Goal: Transaction & Acquisition: Purchase product/service

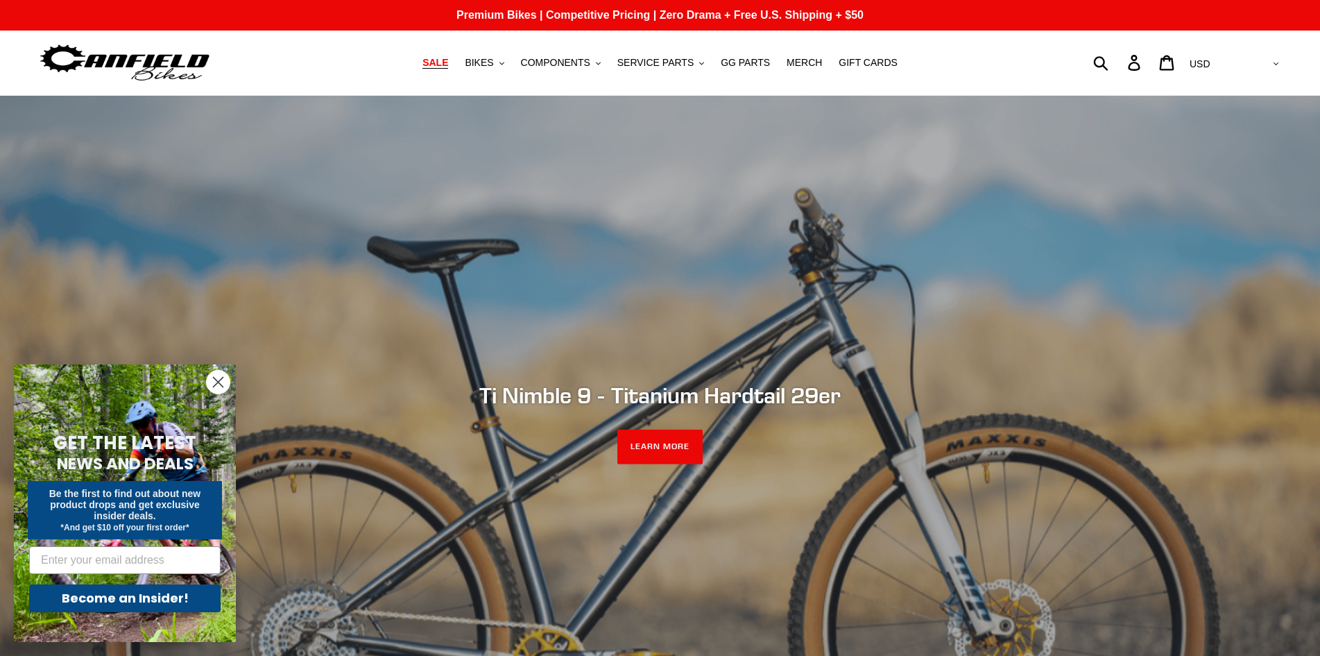
click at [448, 65] on span "SALE" at bounding box center [435, 63] width 26 height 12
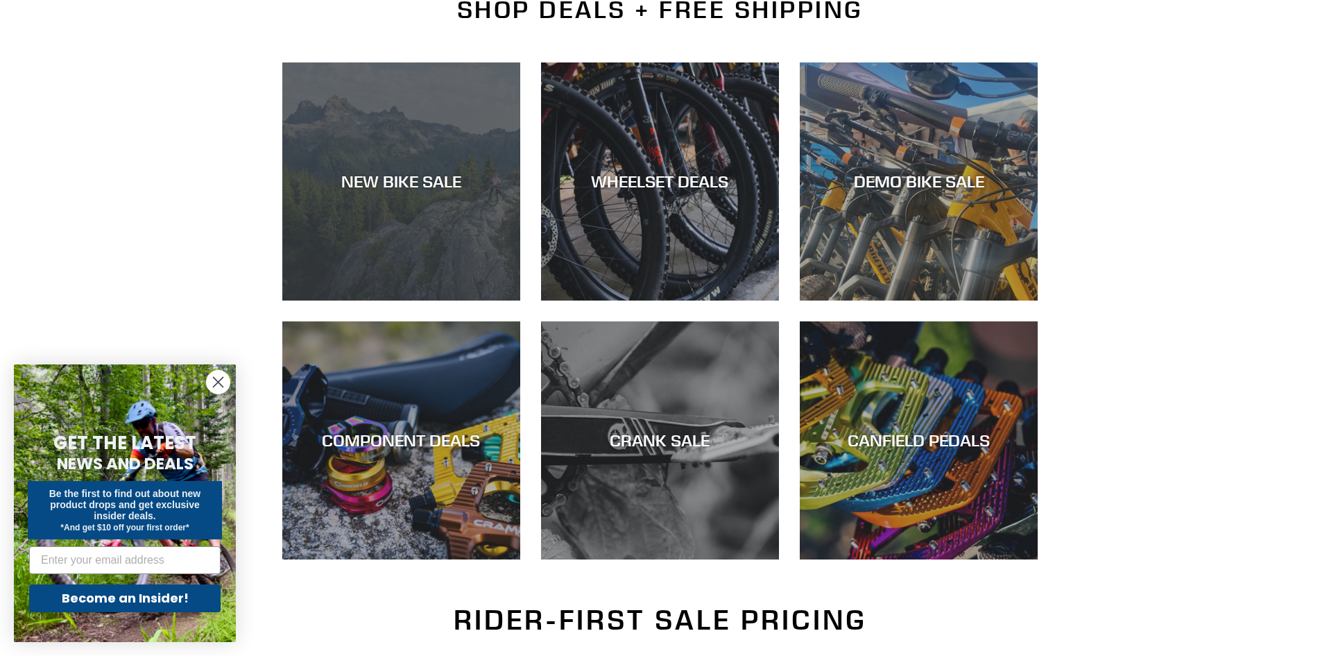
click at [429, 186] on div "NEW BIKE SALE" at bounding box center [401, 181] width 238 height 20
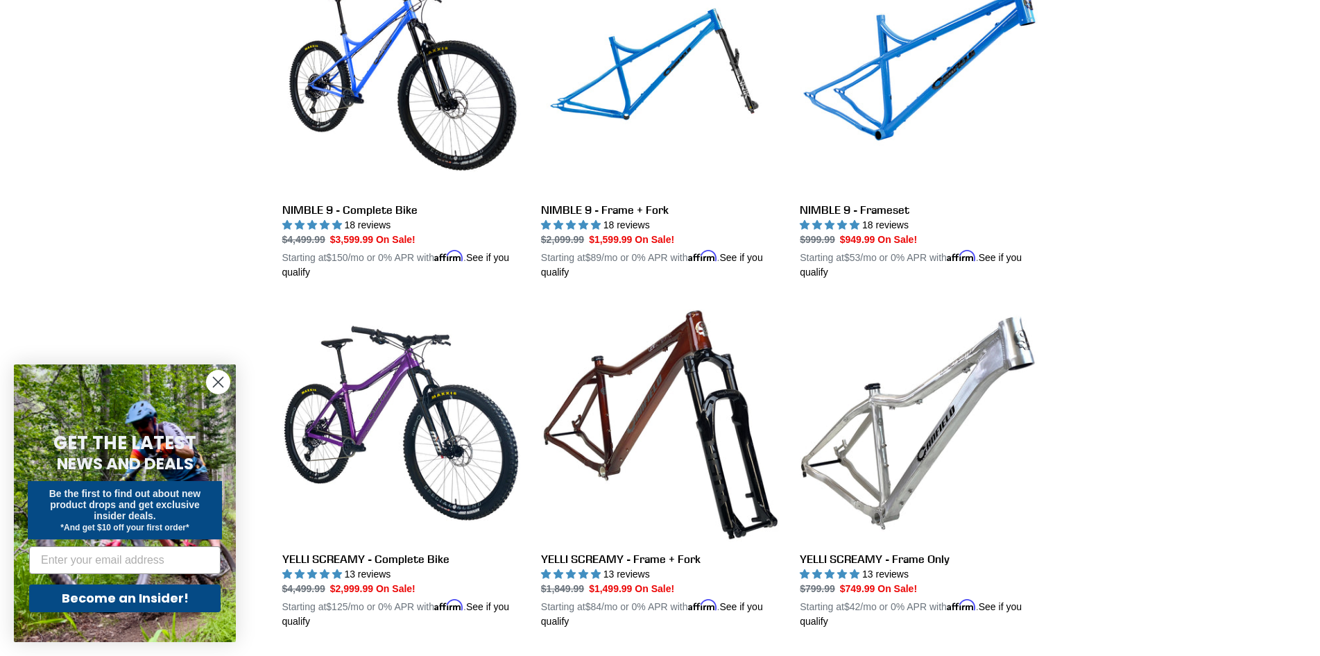
scroll to position [2543, 0]
click at [944, 55] on link "NIMBLE 9 - Frameset" at bounding box center [919, 118] width 238 height 325
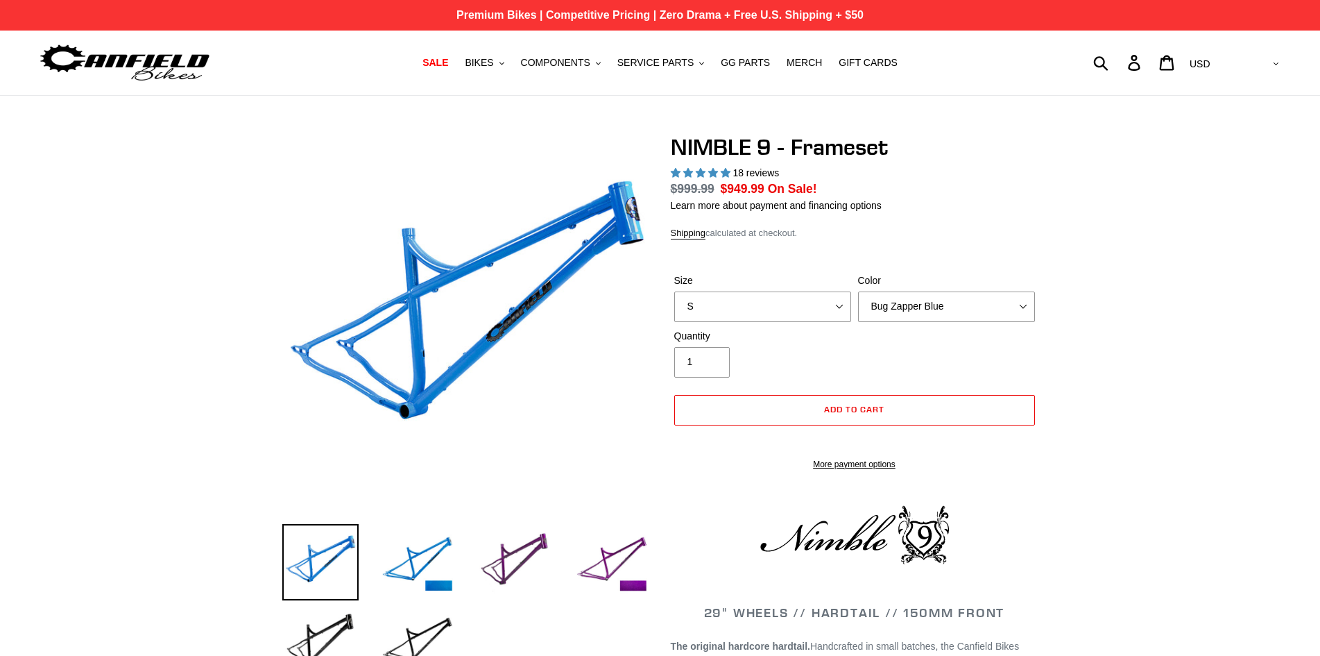
select select "highest-rating"
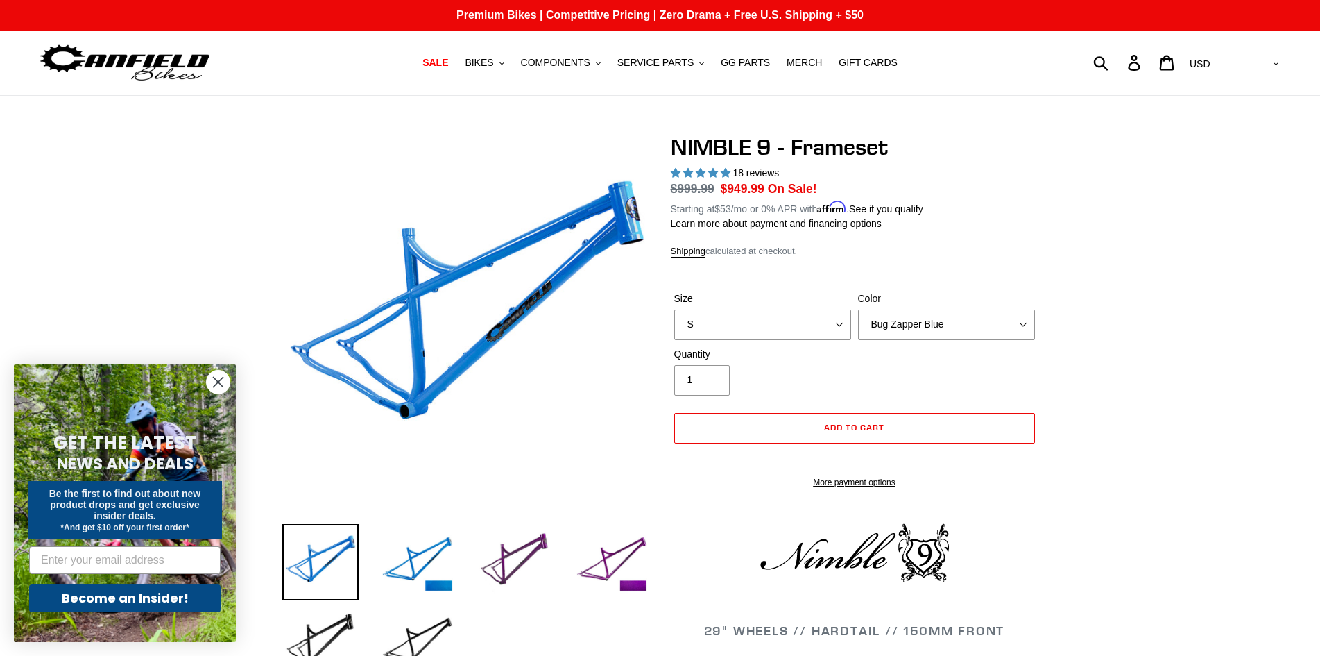
click at [817, 307] on div "Size S M L XL" at bounding box center [763, 315] width 184 height 49
click at [815, 316] on select "S M L XL" at bounding box center [762, 324] width 177 height 31
select select "M"
click at [674, 309] on select "S M L XL" at bounding box center [762, 324] width 177 height 31
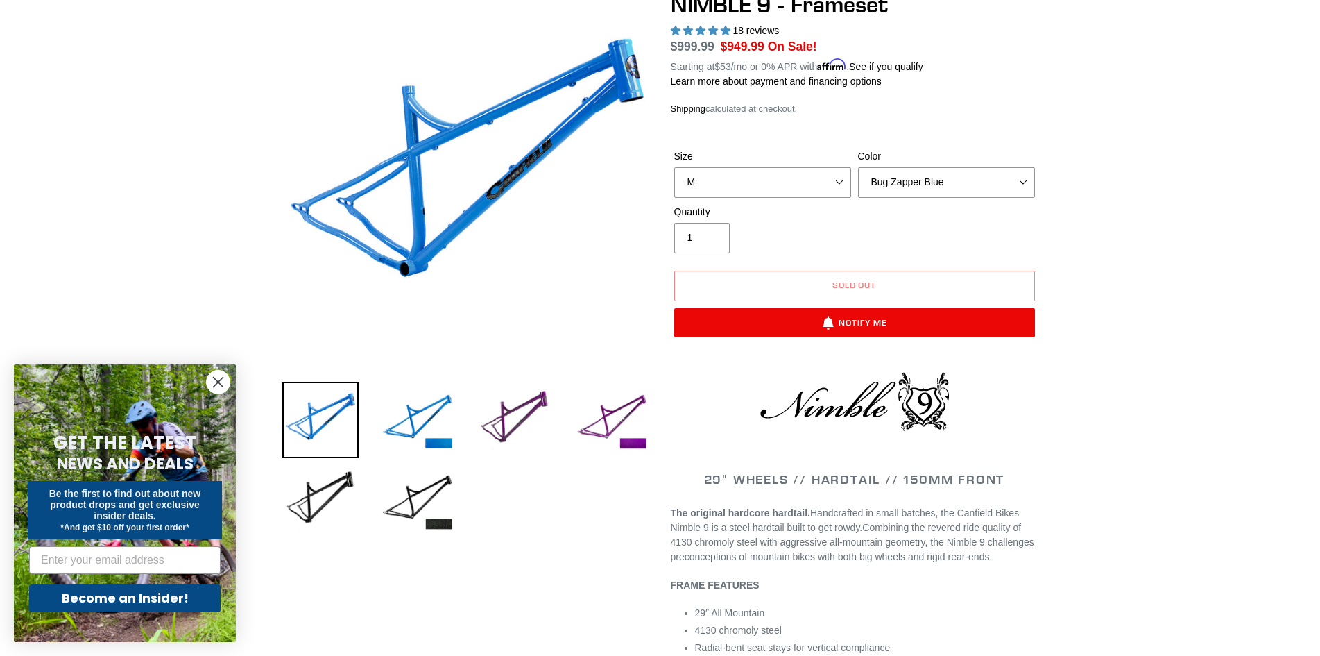
scroll to position [139, 0]
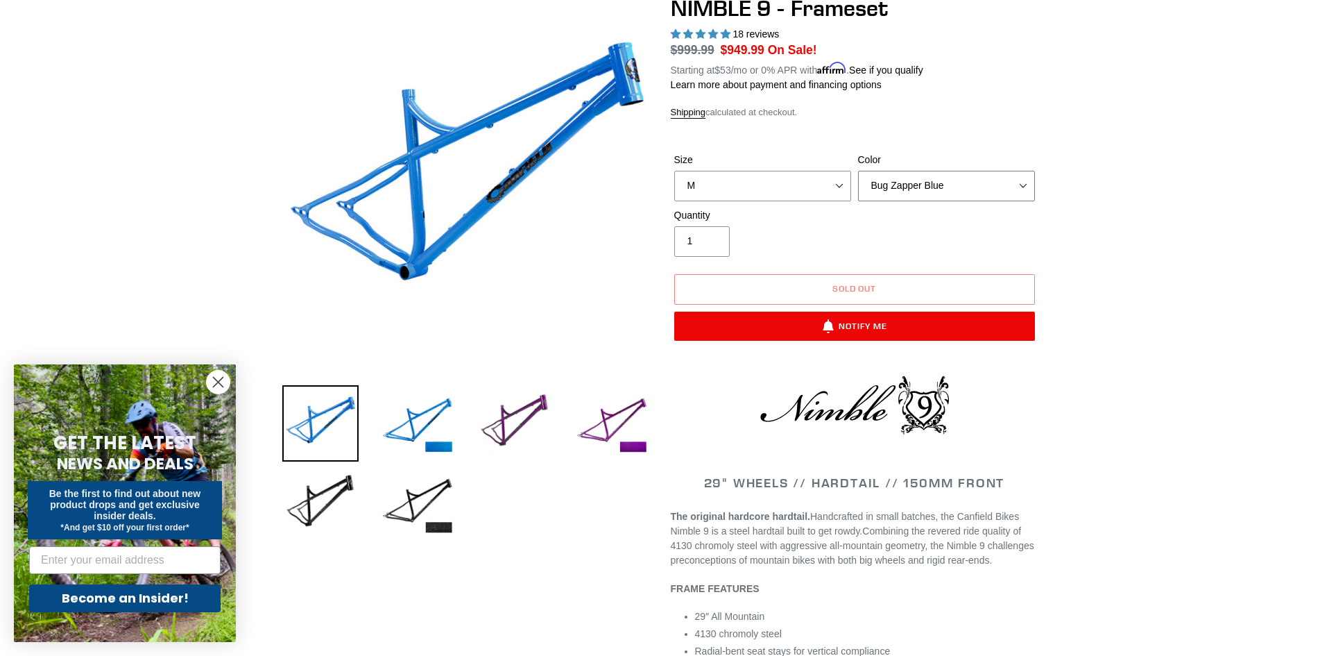
click at [912, 193] on select "Bug Zapper Blue Purple Haze -Sold Out Galaxy Black" at bounding box center [946, 186] width 177 height 31
select select "Galaxy Black"
click at [858, 171] on select "Bug Zapper Blue Purple Haze -Sold Out Galaxy Black" at bounding box center [946, 186] width 177 height 31
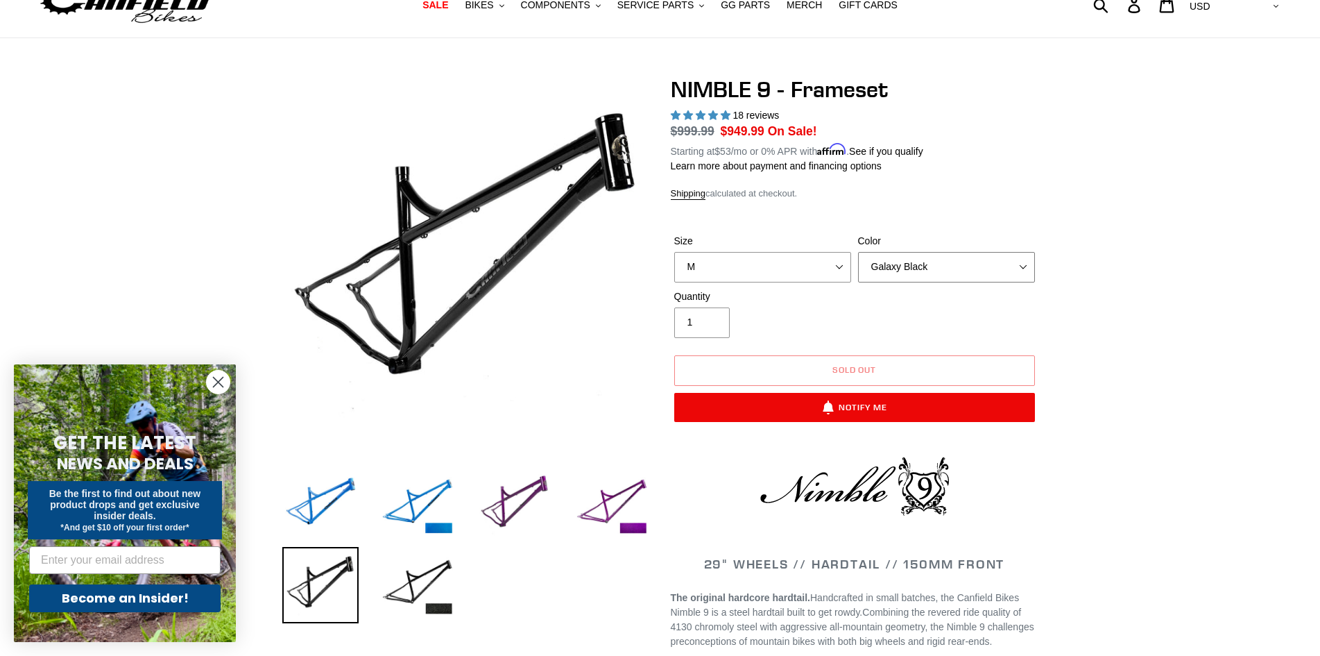
scroll to position [71, 0]
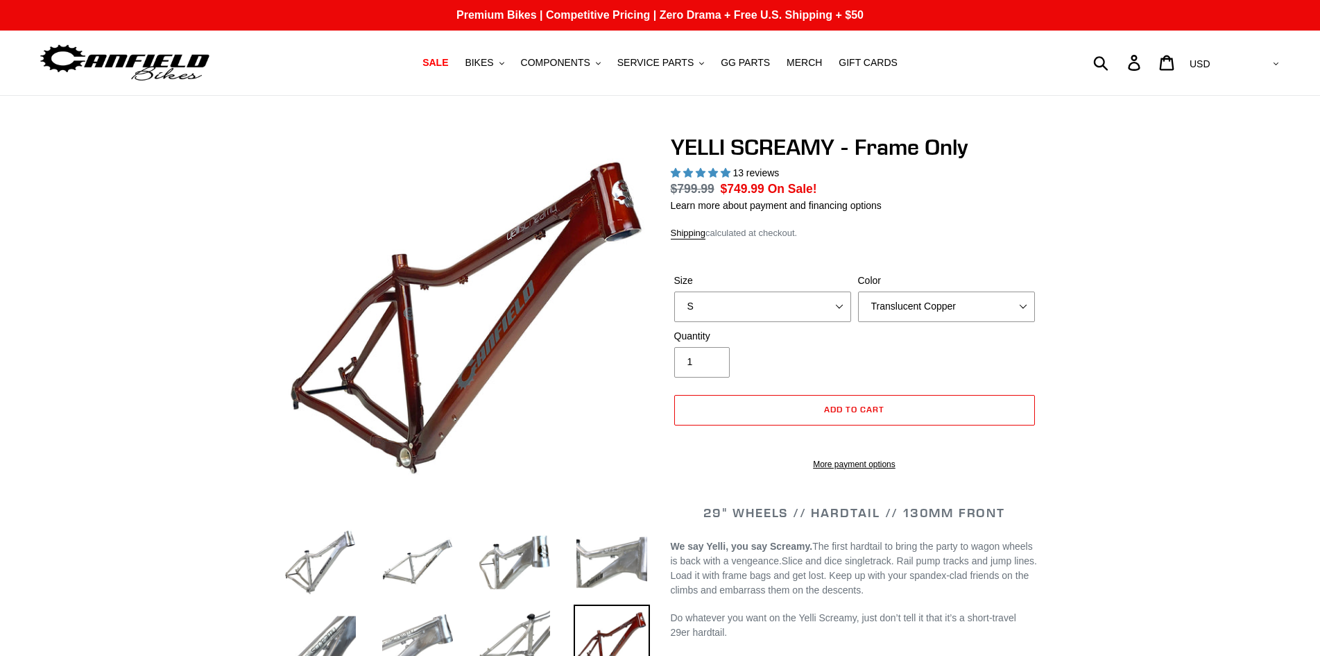
select select "highest-rating"
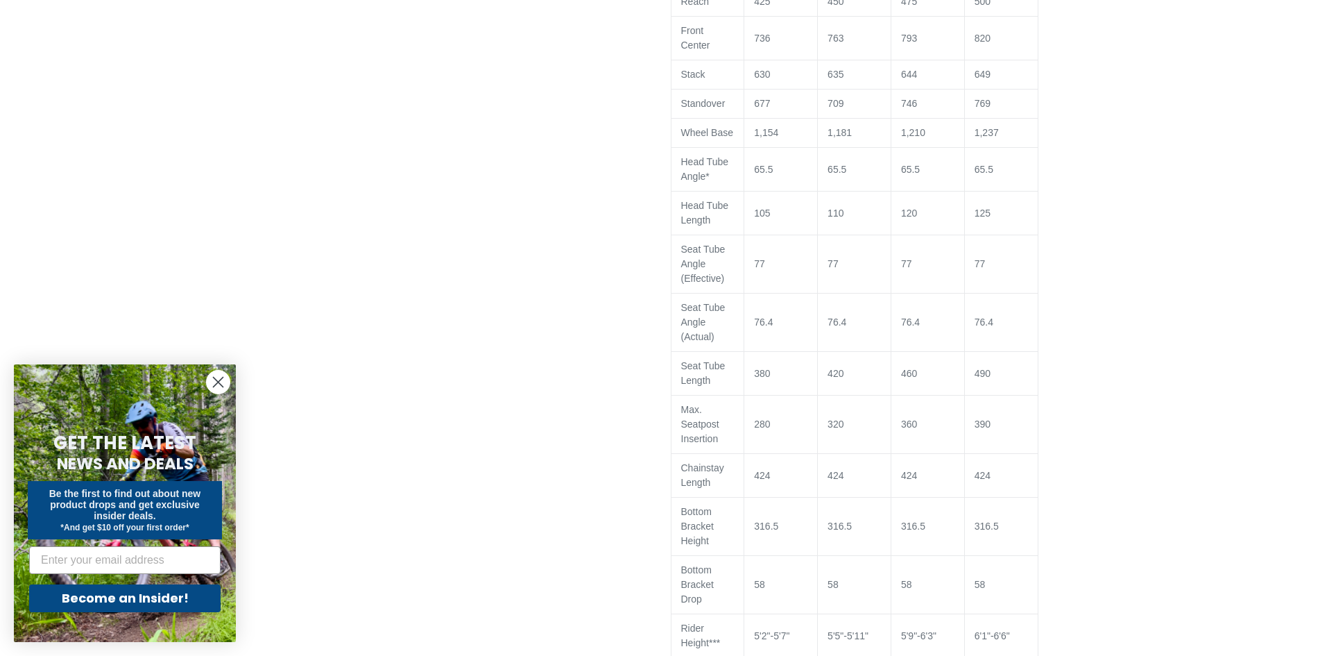
scroll to position [1060, 0]
